Goal: Task Accomplishment & Management: Manage account settings

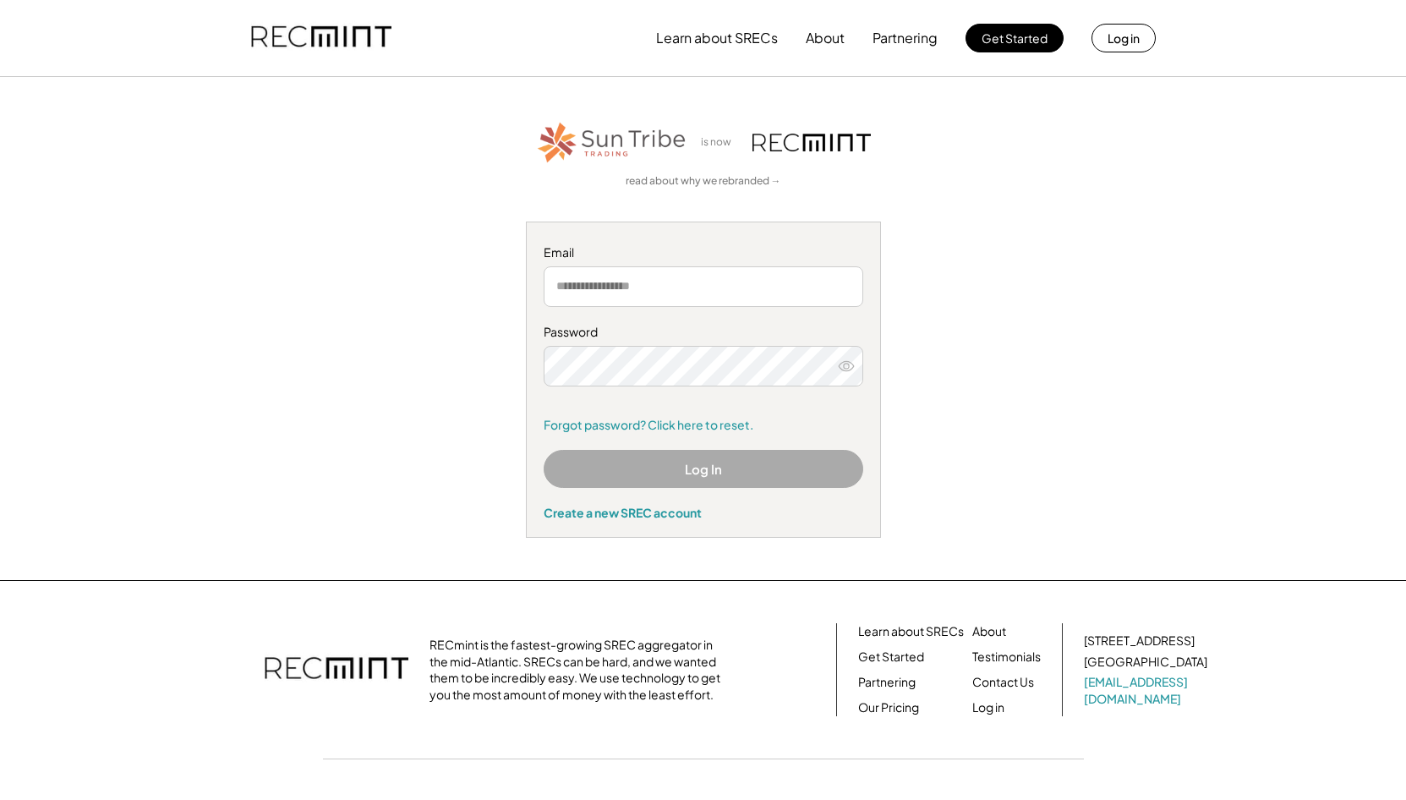
type input "**********"
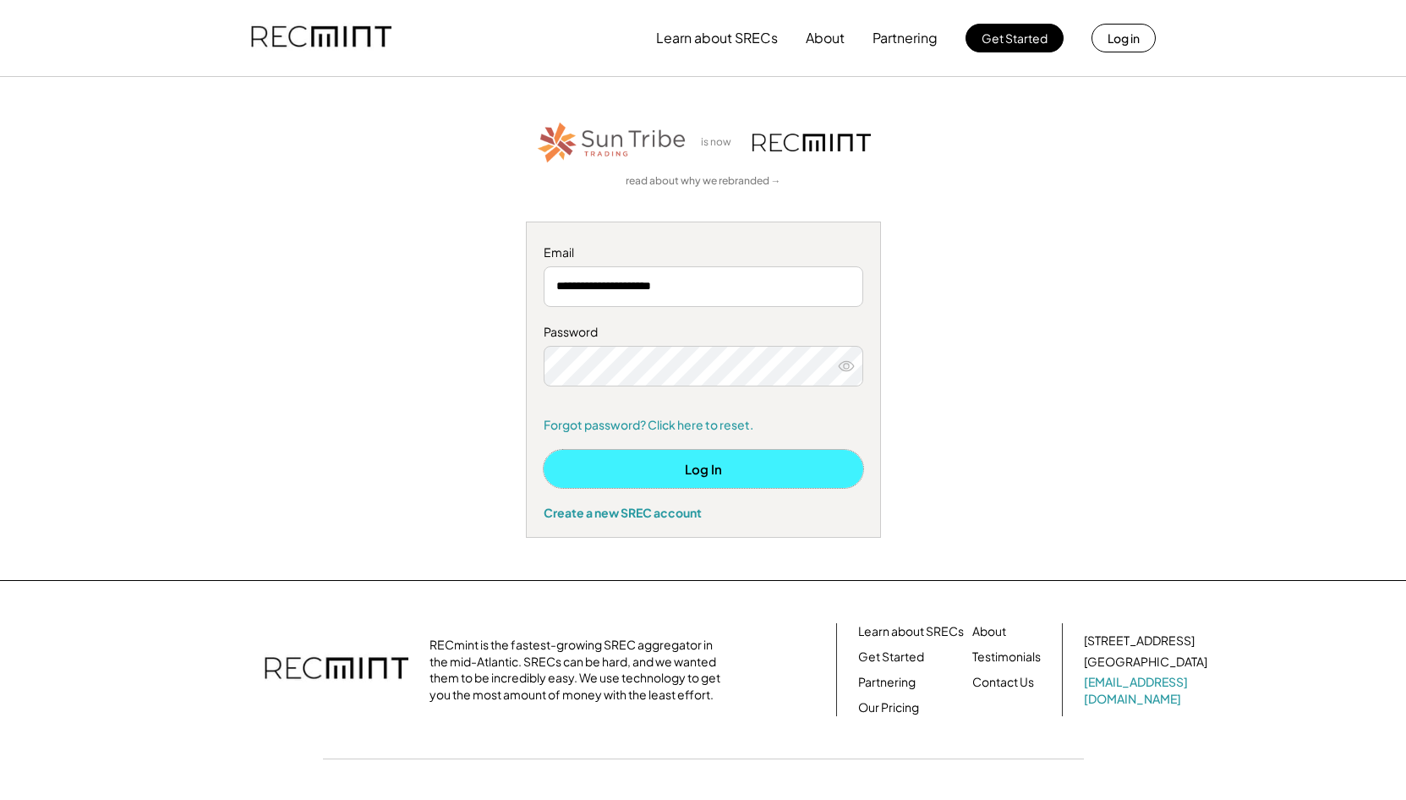
click at [758, 469] on button "Log In" at bounding box center [704, 469] width 320 height 38
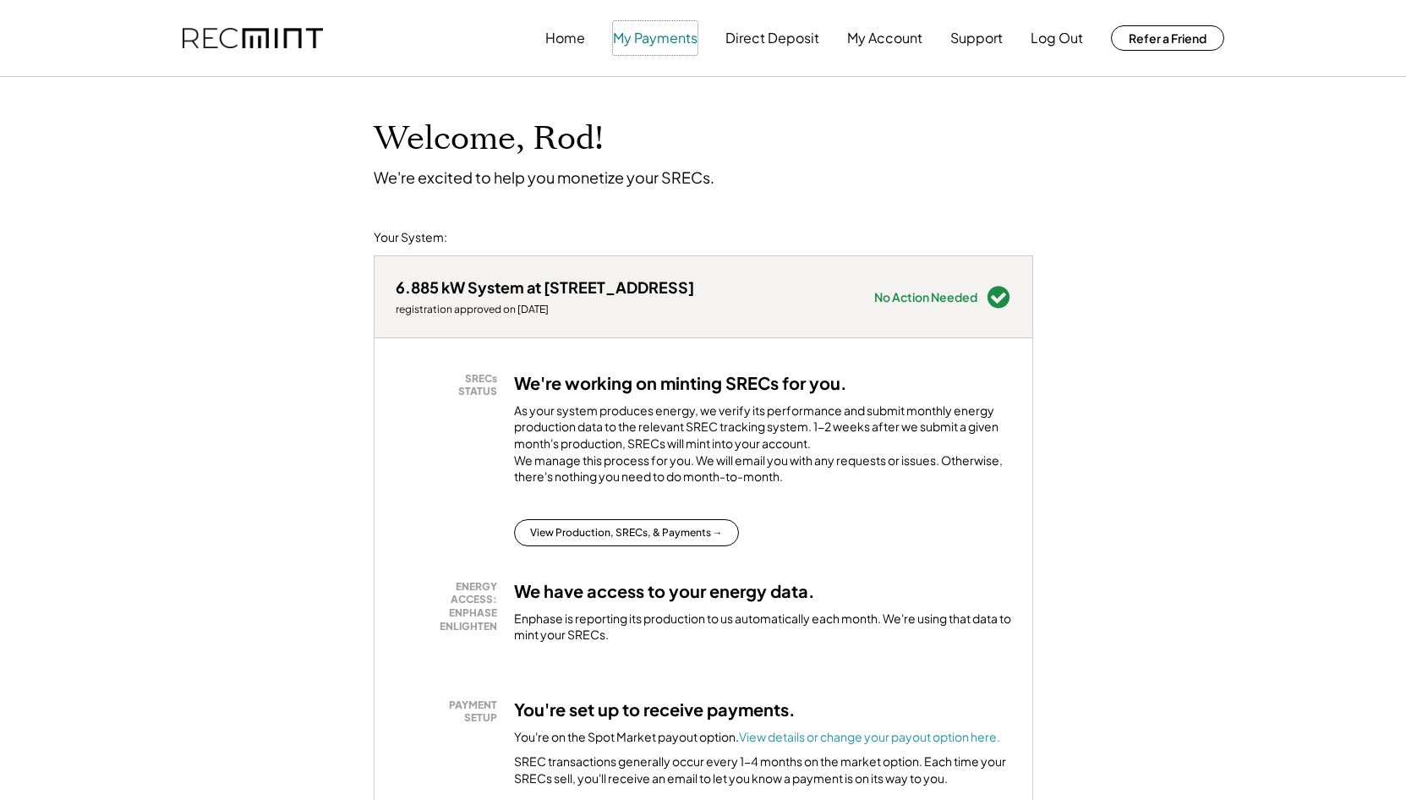
click at [641, 40] on button "My Payments" at bounding box center [655, 38] width 85 height 34
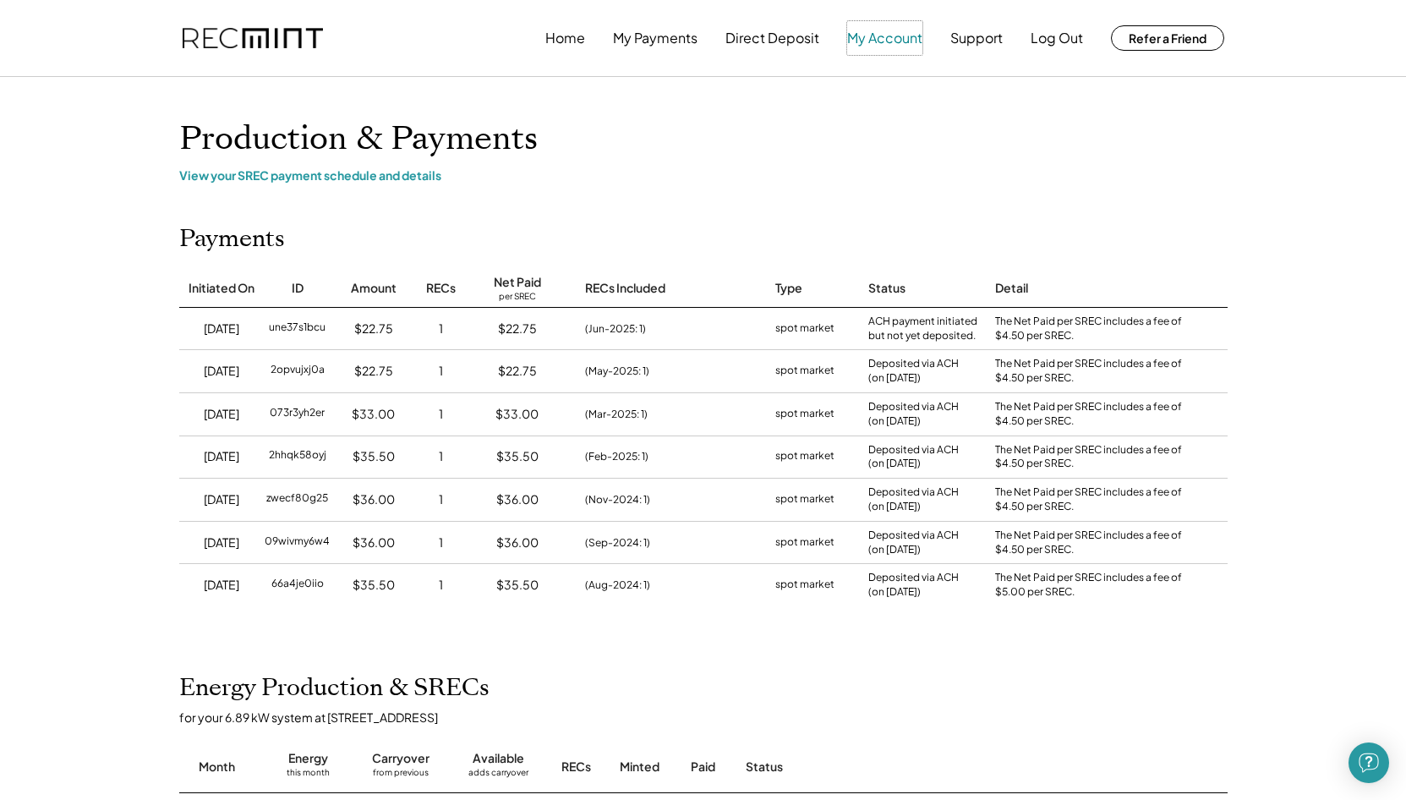
click at [880, 34] on button "My Account" at bounding box center [884, 38] width 75 height 34
